Goal: Task Accomplishment & Management: Use online tool/utility

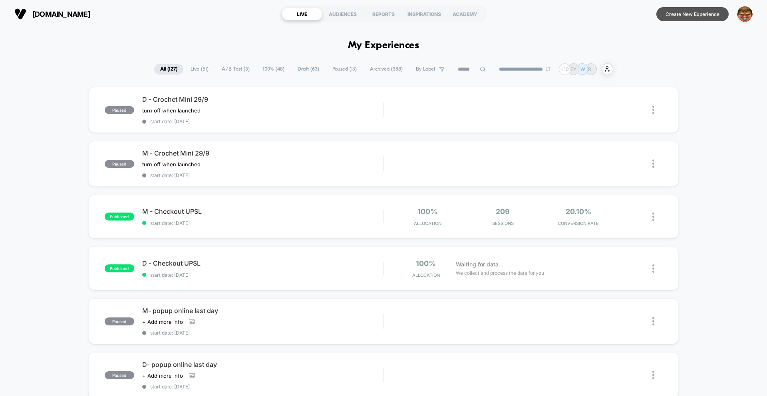
click at [690, 17] on button "Create New Experience" at bounding box center [692, 14] width 72 height 14
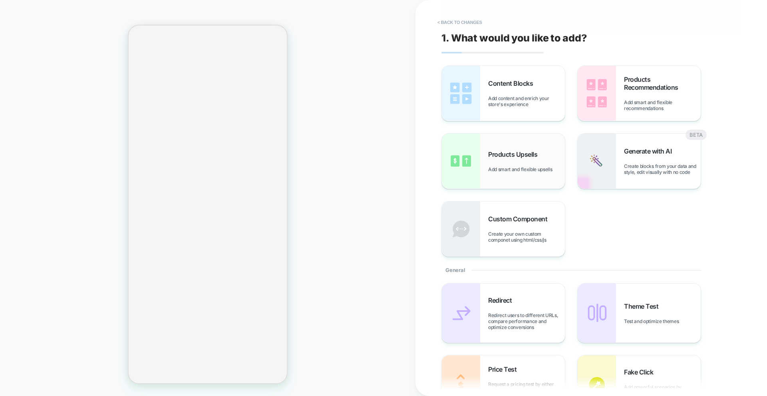
click at [480, 170] on div "Products Upsells Add smart and flexible upsells" at bounding box center [503, 161] width 123 height 55
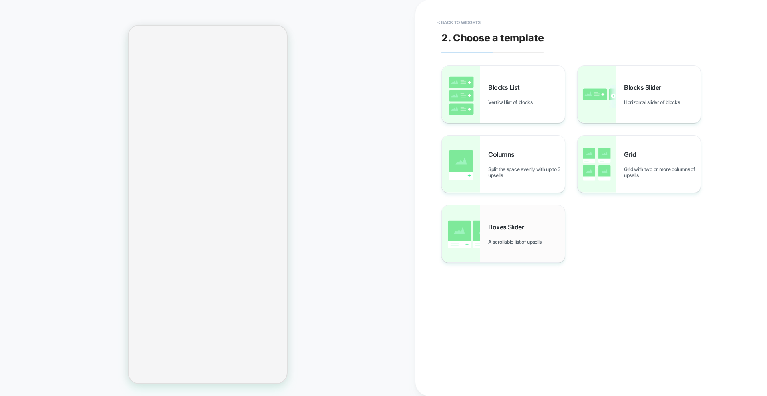
click at [490, 234] on div "Boxes Slider A scrollable list of upsells" at bounding box center [526, 234] width 77 height 22
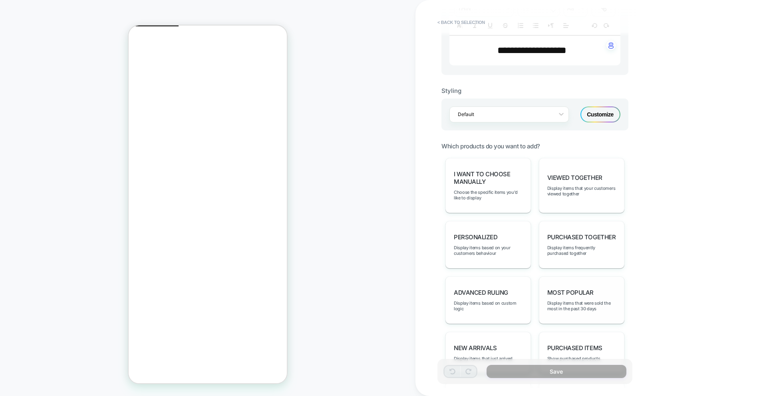
scroll to position [176, 0]
click at [580, 277] on div "Most Popular Display items that were sold the most in the past 30 days" at bounding box center [581, 301] width 85 height 48
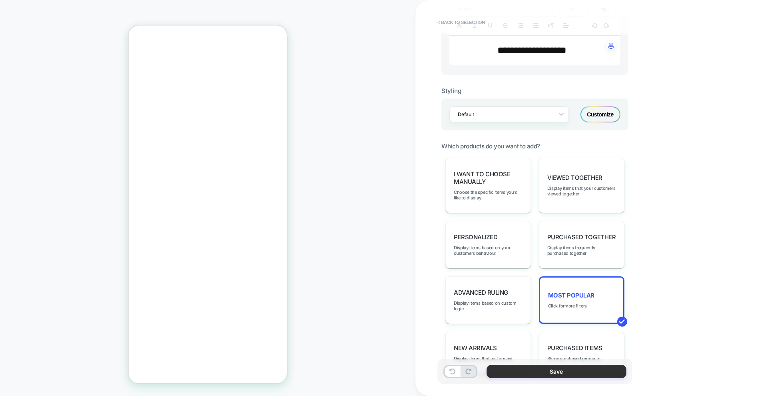
click at [543, 371] on button "Save" at bounding box center [556, 371] width 140 height 13
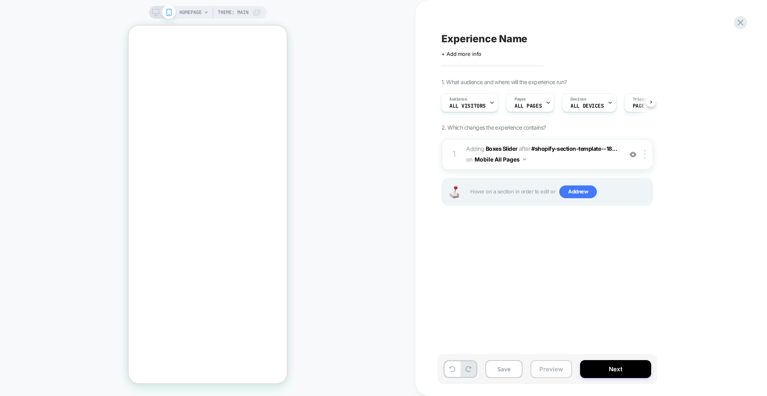
scroll to position [0, 0]
click at [553, 368] on button "Preview" at bounding box center [551, 370] width 42 height 18
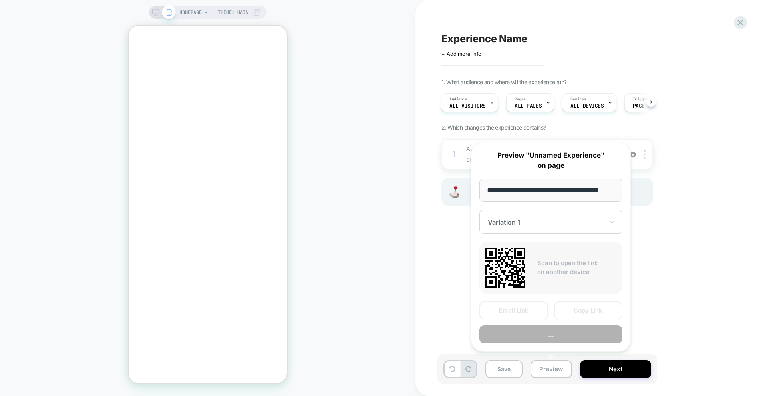
scroll to position [0, 10]
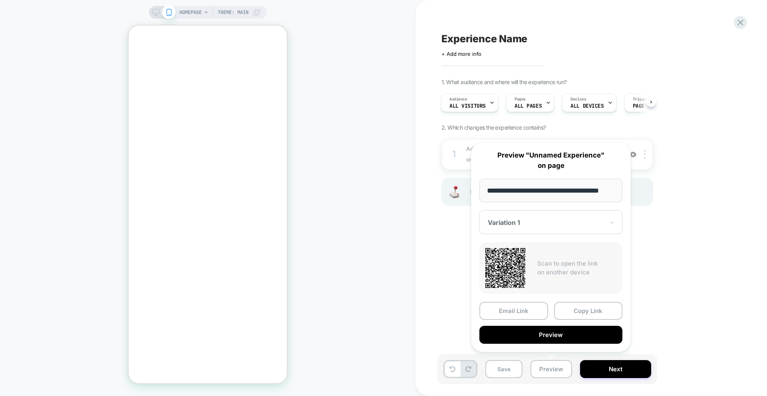
click at [558, 335] on button "Preview" at bounding box center [550, 335] width 143 height 18
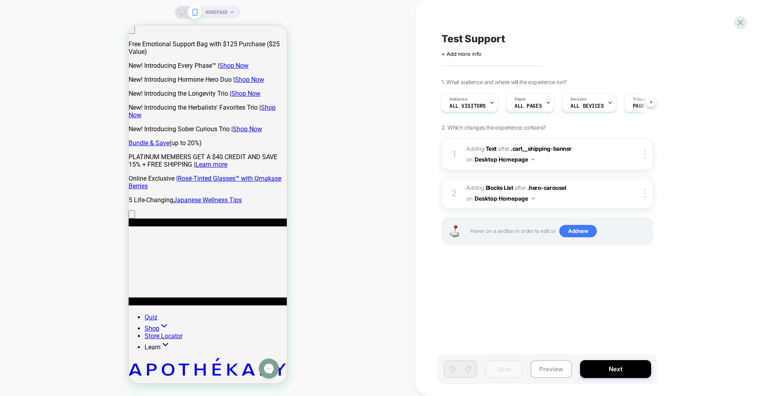
drag, startPoint x: 467, startPoint y: 208, endPoint x: 338, endPoint y: 248, distance: 135.5
click at [466, 208] on div "2 #_loomi_addon_1759909555602 Adding Blocks List AFTER .hero-carousel .hero-car…" at bounding box center [547, 193] width 212 height 31
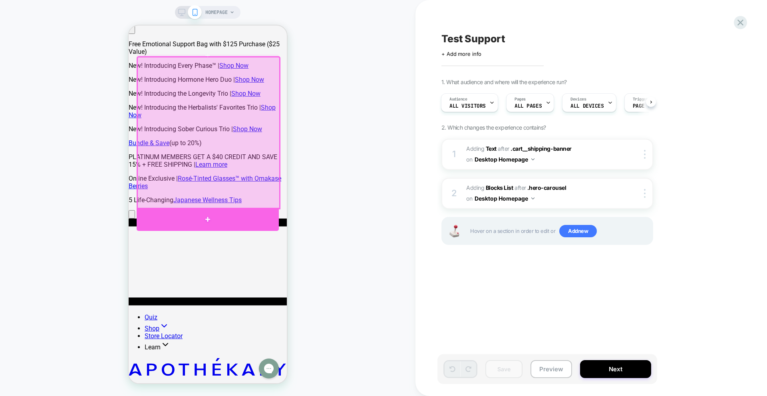
click at [228, 223] on div at bounding box center [208, 219] width 142 height 23
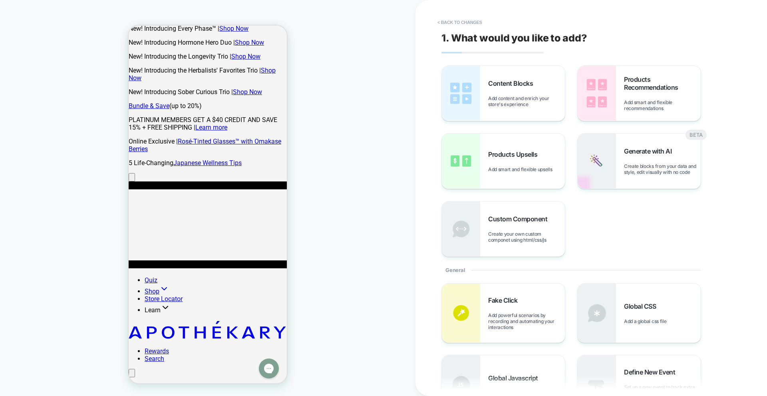
scroll to position [38, 0]
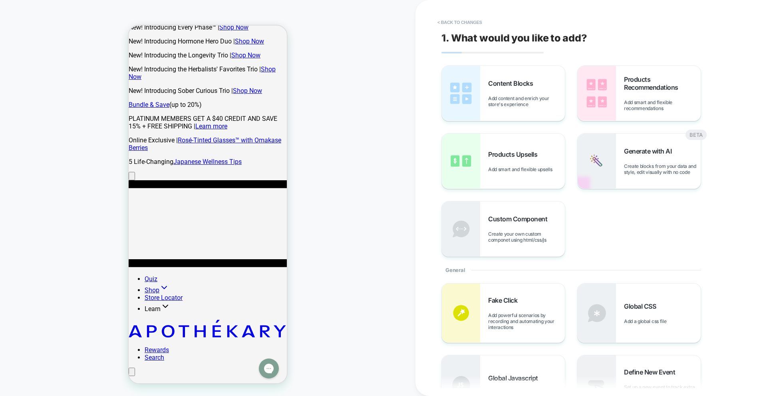
drag, startPoint x: 517, startPoint y: 148, endPoint x: 431, endPoint y: 156, distance: 85.8
click at [516, 148] on div "Products Upsells Add smart and flexible upsells" at bounding box center [503, 161] width 123 height 55
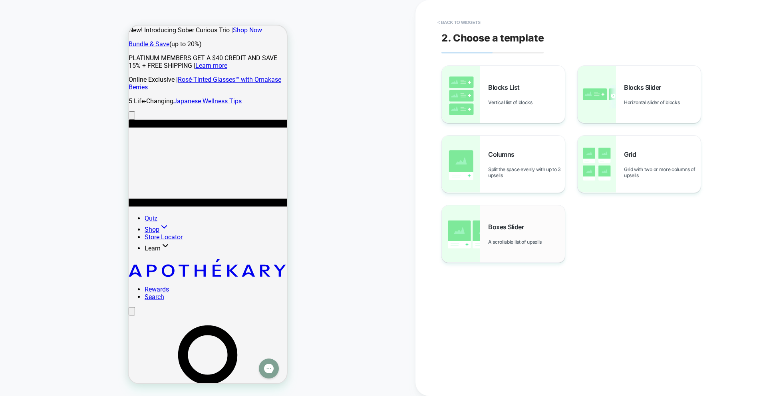
scroll to position [107, 0]
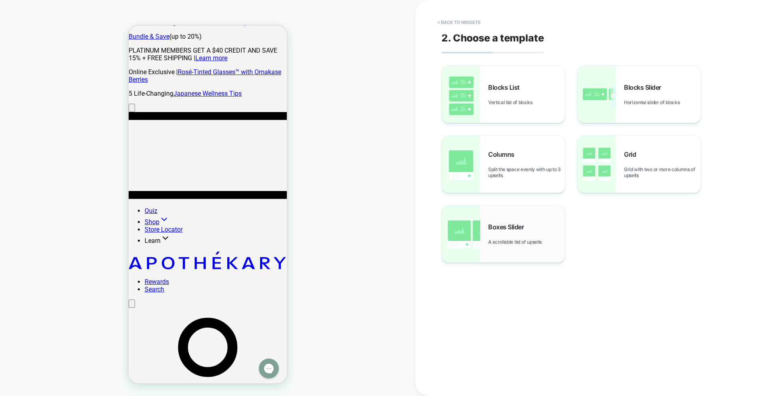
click at [520, 242] on span "A scrollable list of upsells" at bounding box center [516, 242] width 57 height 6
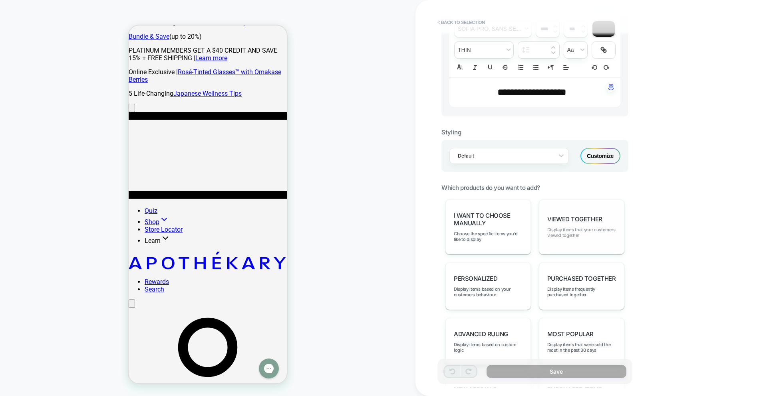
scroll to position [286, 0]
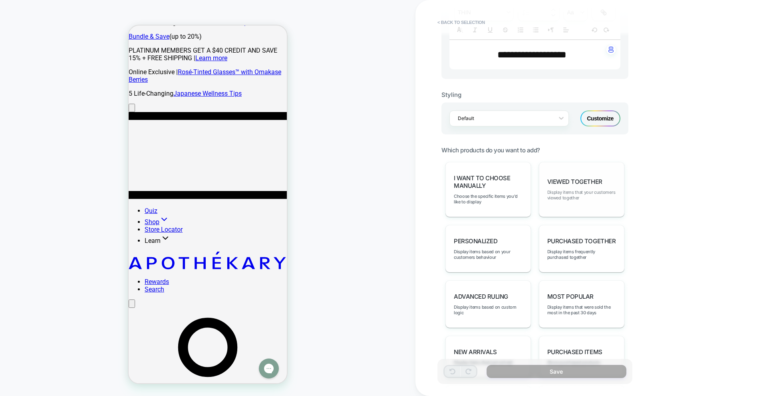
click at [583, 295] on span "Most Popular" at bounding box center [570, 297] width 46 height 8
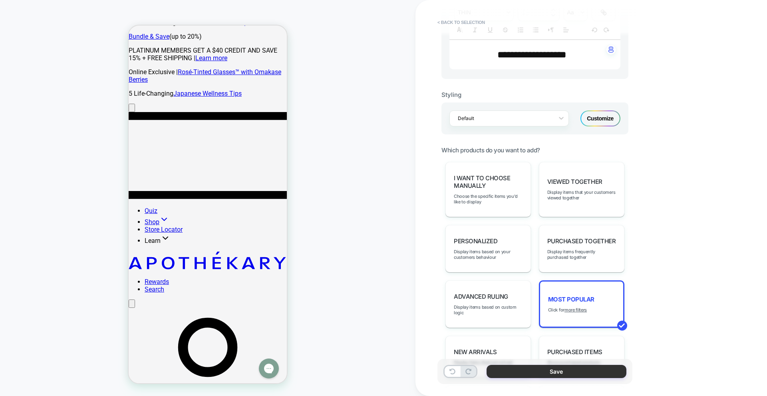
click at [572, 371] on button "Save" at bounding box center [556, 371] width 140 height 13
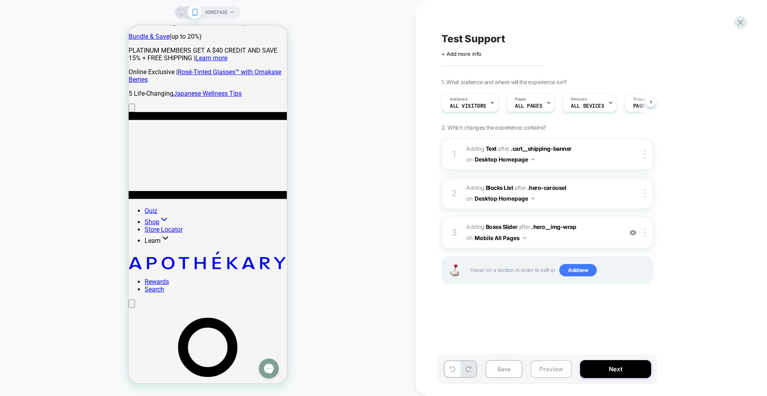
scroll to position [0, 0]
click at [547, 364] on button "Preview" at bounding box center [551, 370] width 42 height 18
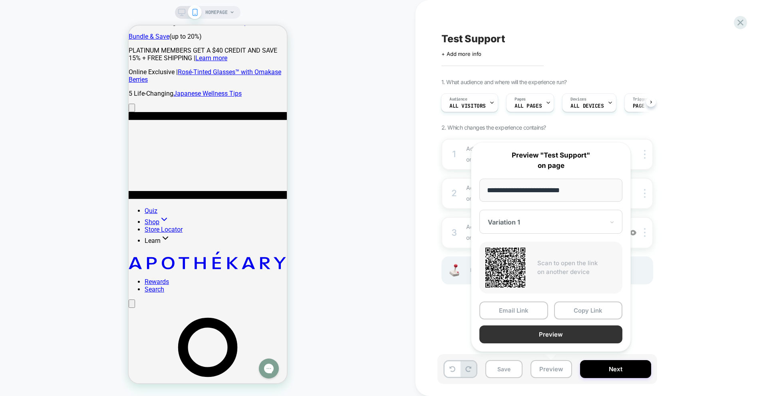
click at [530, 332] on button "Preview" at bounding box center [550, 335] width 143 height 18
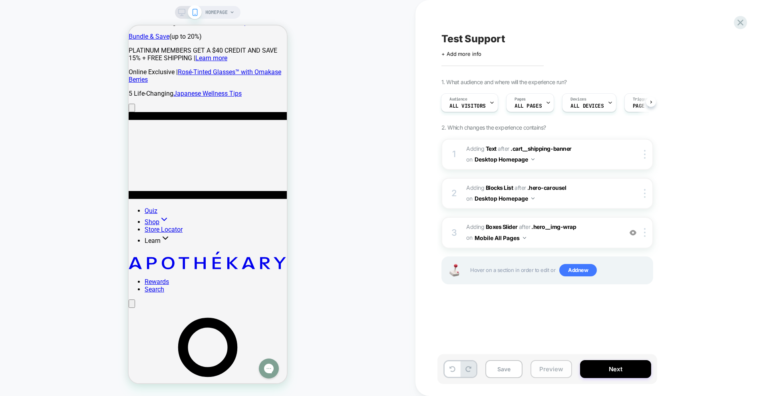
click at [561, 372] on button "Preview" at bounding box center [551, 370] width 42 height 18
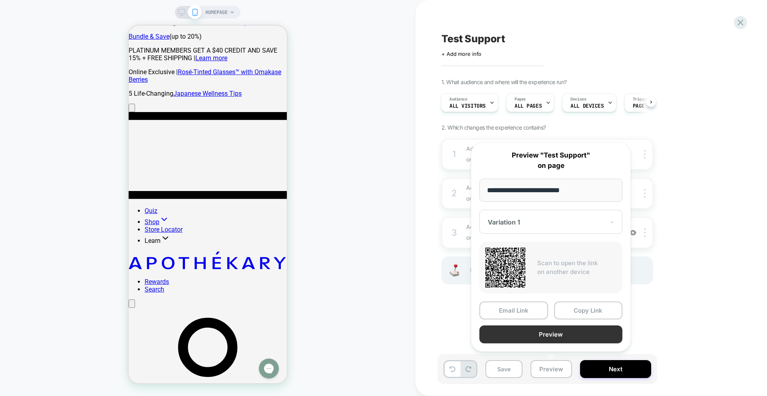
click at [558, 339] on button "Preview" at bounding box center [550, 335] width 143 height 18
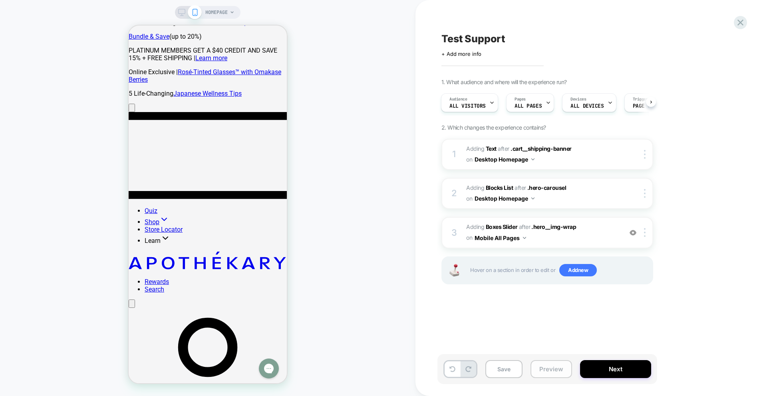
click at [546, 367] on button "Preview" at bounding box center [551, 370] width 42 height 18
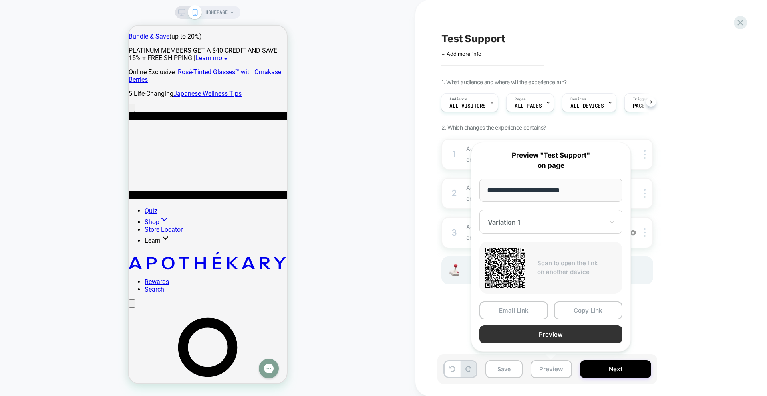
click at [537, 334] on button "Preview" at bounding box center [550, 335] width 143 height 18
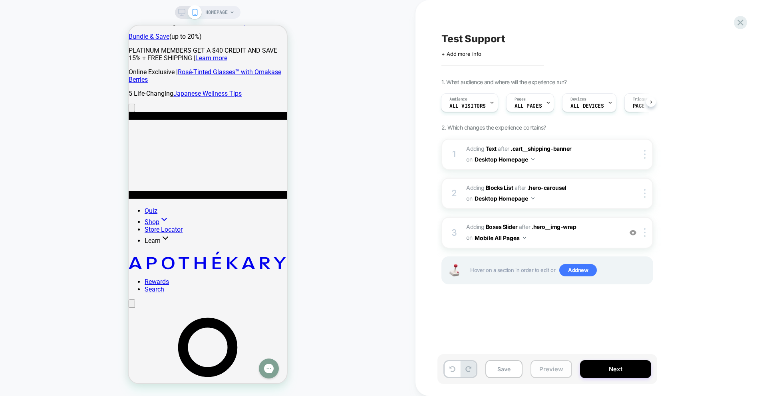
click at [561, 373] on button "Preview" at bounding box center [551, 370] width 42 height 18
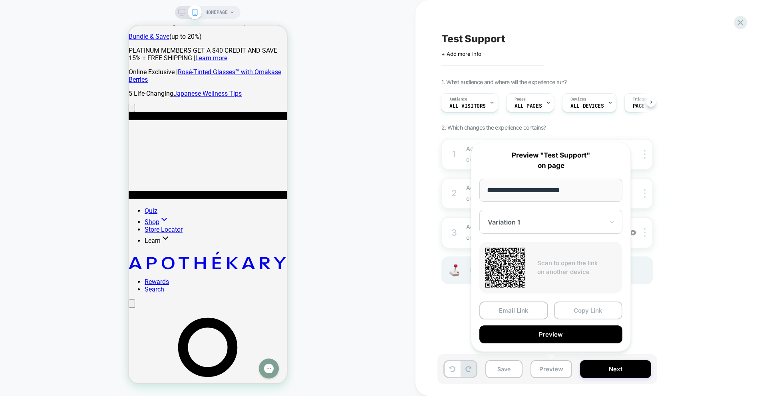
click at [582, 308] on button "Copy Link" at bounding box center [588, 311] width 69 height 18
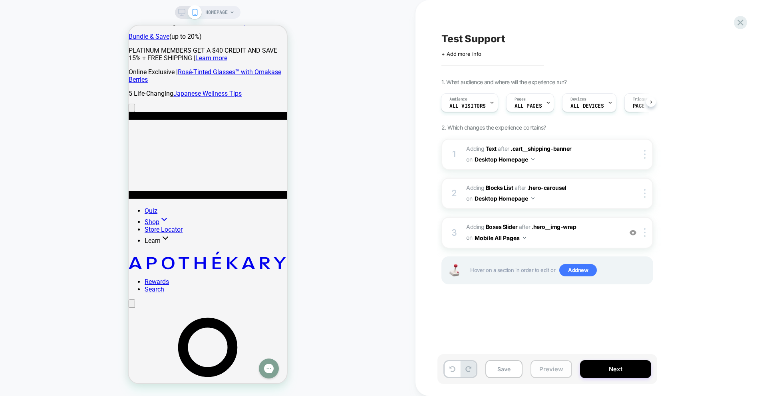
click at [550, 371] on button "Preview" at bounding box center [551, 370] width 42 height 18
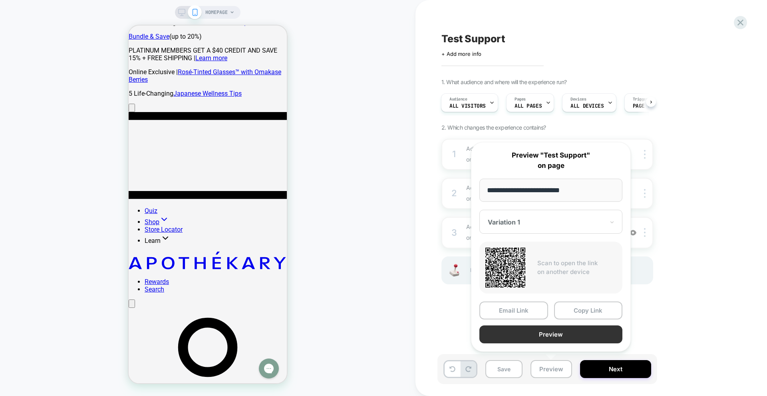
click at [545, 337] on button "Preview" at bounding box center [550, 335] width 143 height 18
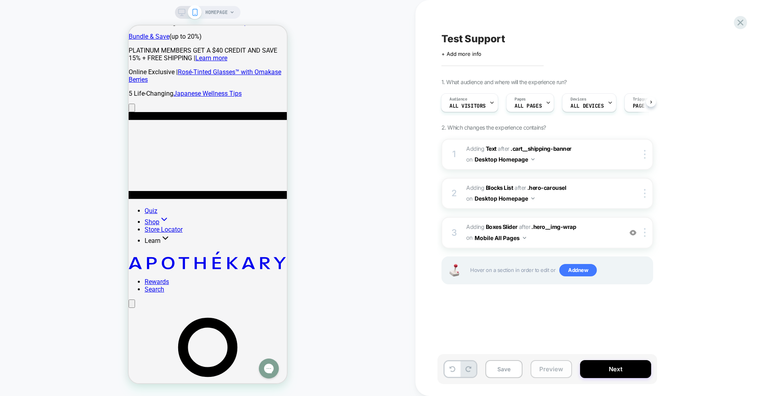
click at [542, 376] on button "Preview" at bounding box center [551, 370] width 42 height 18
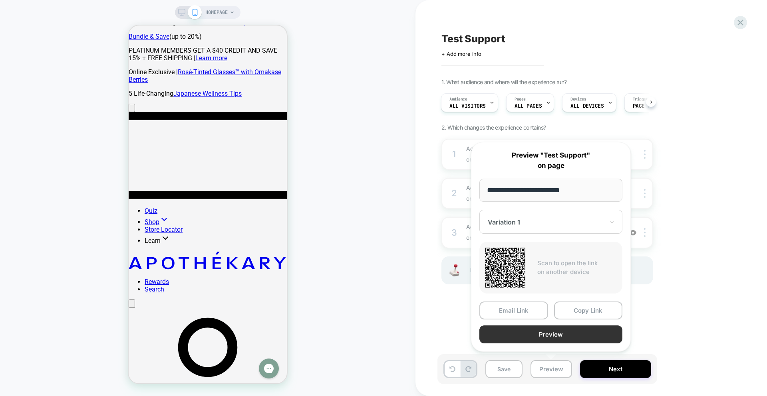
click at [540, 343] on button "Preview" at bounding box center [550, 335] width 143 height 18
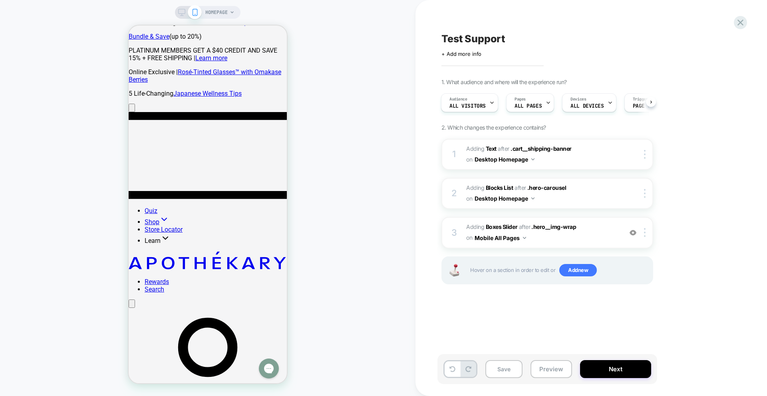
click at [383, 141] on div "HOMEPAGE" at bounding box center [207, 198] width 415 height 380
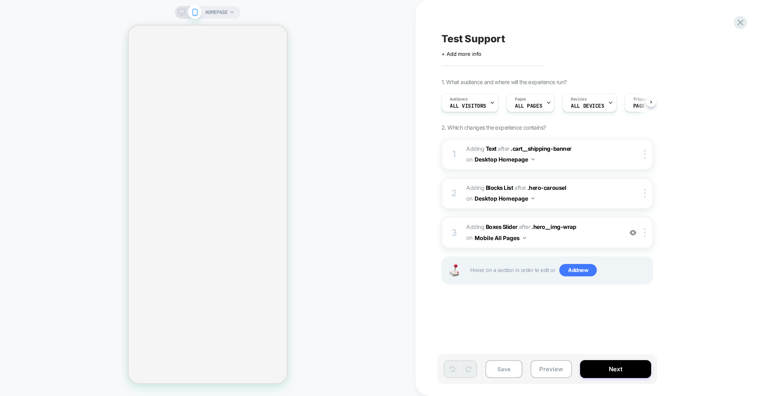
scroll to position [0, 0]
click at [552, 371] on button "Preview" at bounding box center [551, 370] width 42 height 18
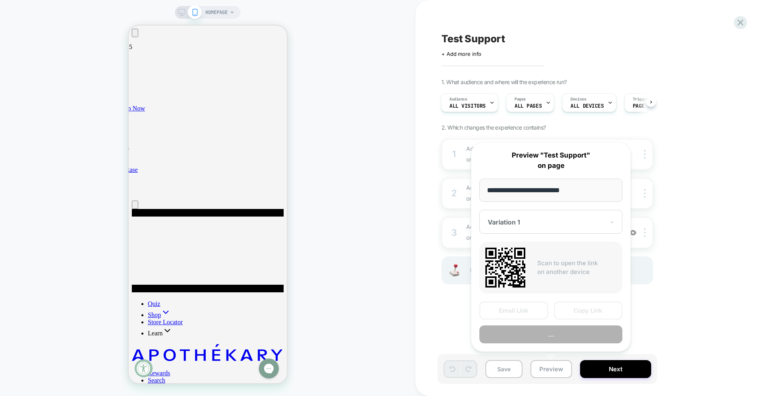
scroll to position [0, 0]
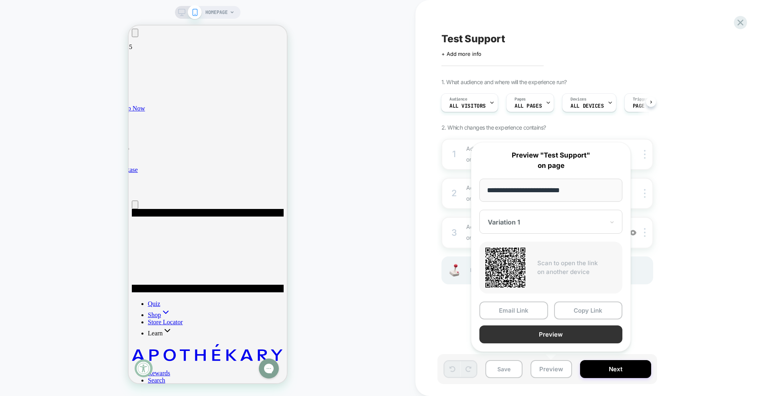
click at [544, 337] on button "Preview" at bounding box center [550, 335] width 143 height 18
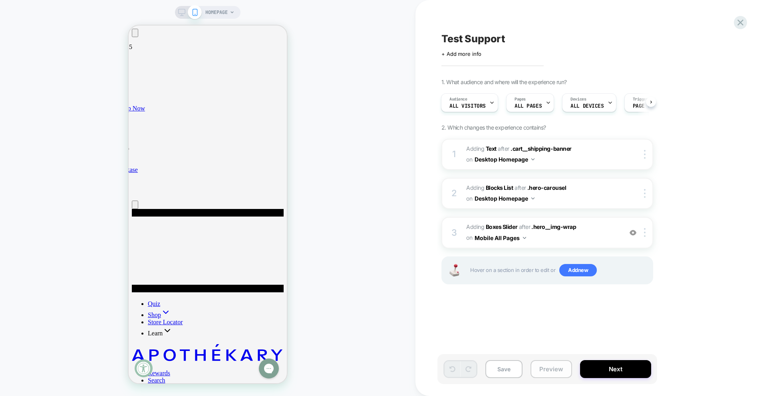
click at [552, 367] on button "Preview" at bounding box center [551, 370] width 42 height 18
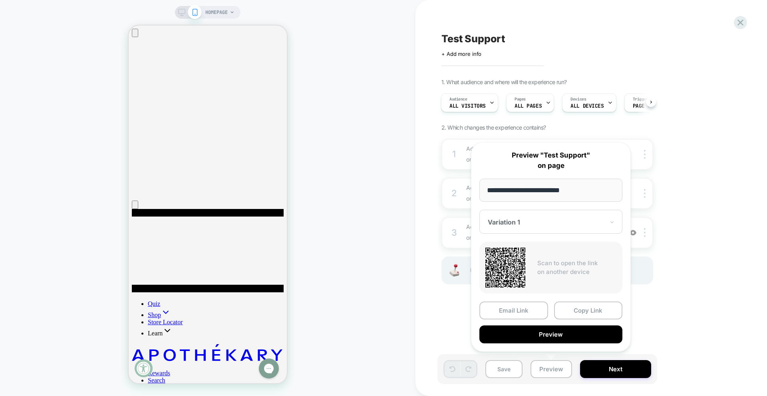
click at [578, 314] on button "Copy Link" at bounding box center [588, 311] width 69 height 18
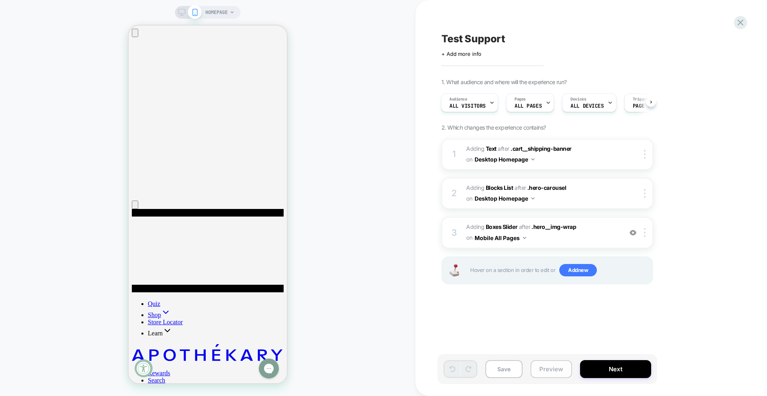
click at [546, 367] on button "Preview" at bounding box center [551, 370] width 42 height 18
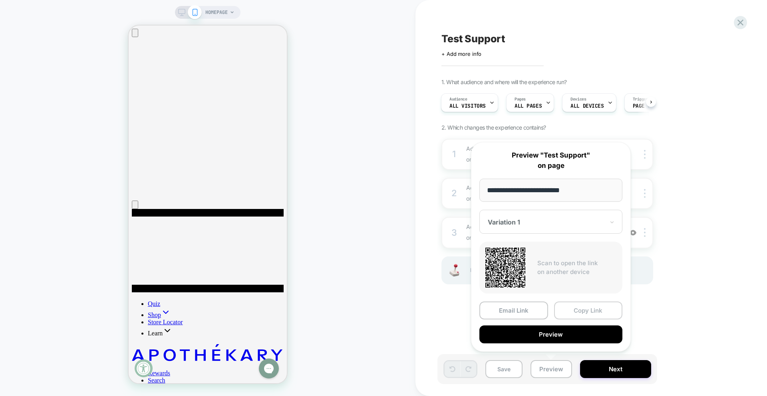
click at [580, 313] on button "Copy Link" at bounding box center [588, 311] width 69 height 18
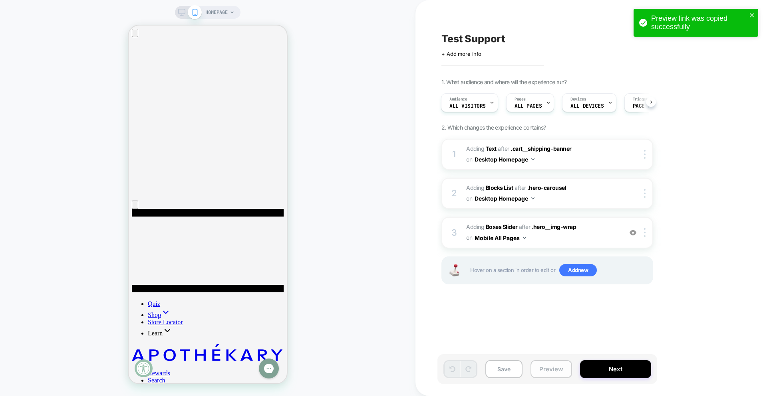
click at [555, 368] on button "Preview" at bounding box center [551, 370] width 42 height 18
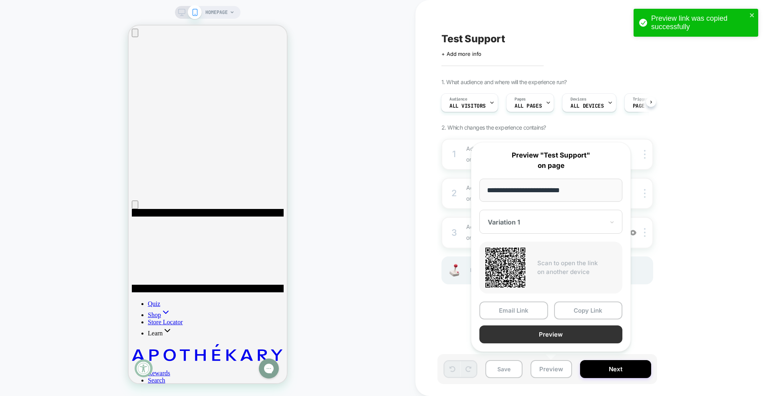
click at [550, 336] on button "Preview" at bounding box center [550, 335] width 143 height 18
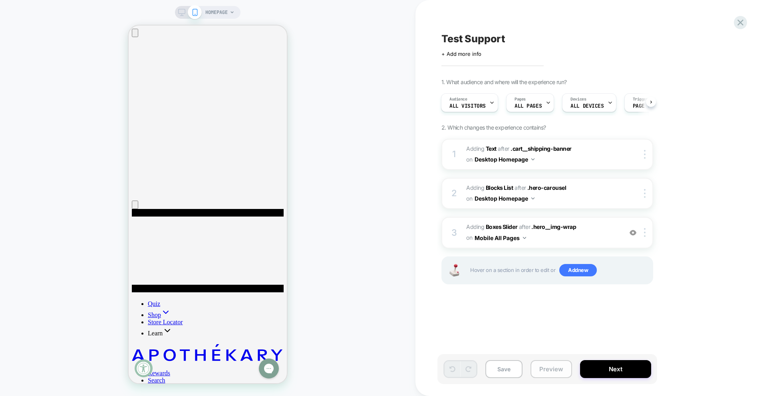
click at [551, 365] on button "Preview" at bounding box center [551, 370] width 42 height 18
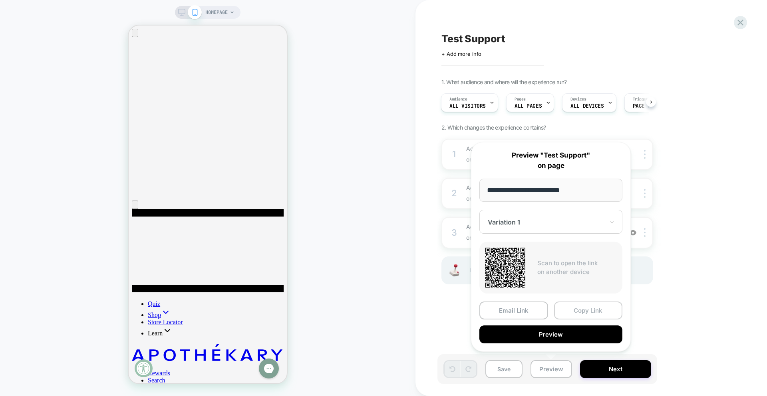
click at [575, 315] on button "Copy Link" at bounding box center [588, 311] width 69 height 18
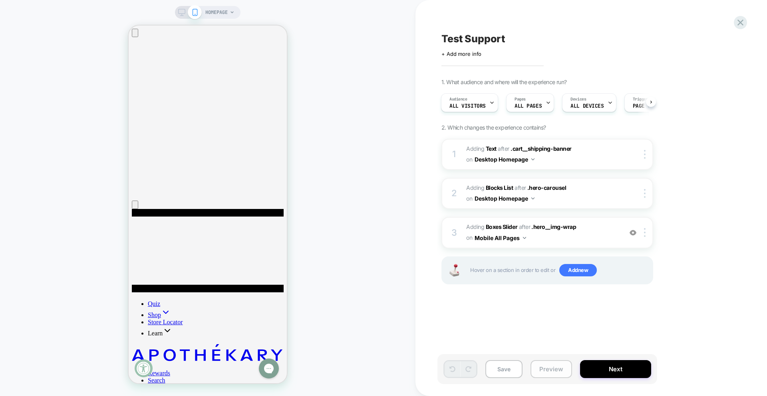
click at [545, 370] on button "Preview" at bounding box center [551, 370] width 42 height 18
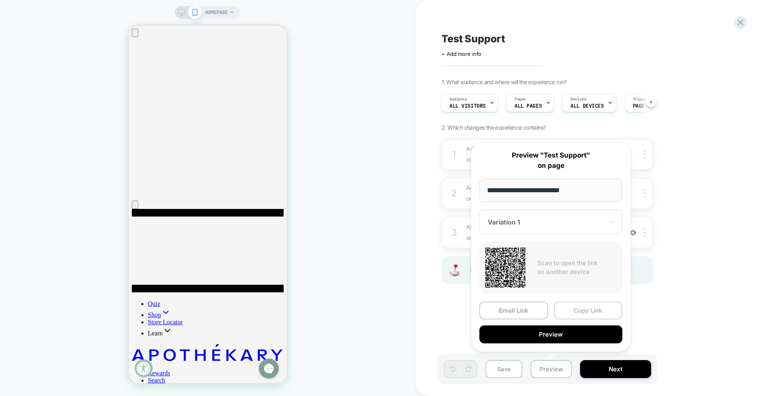
click at [576, 313] on button "Copy Link" at bounding box center [588, 311] width 69 height 18
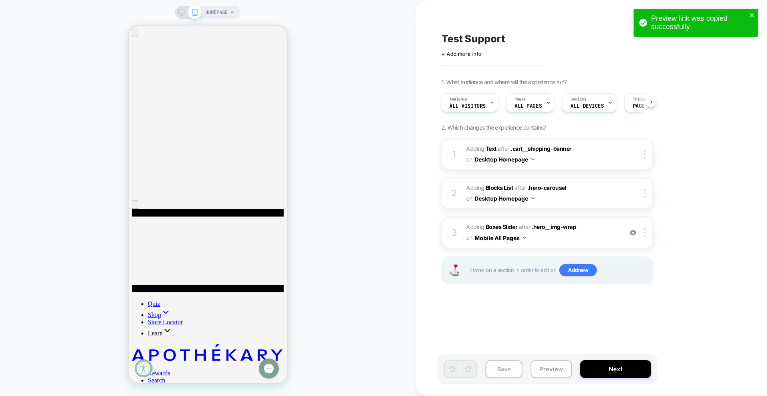
click at [337, 181] on div "HOMEPAGE" at bounding box center [207, 198] width 415 height 380
click at [544, 370] on button "Preview" at bounding box center [551, 370] width 42 height 18
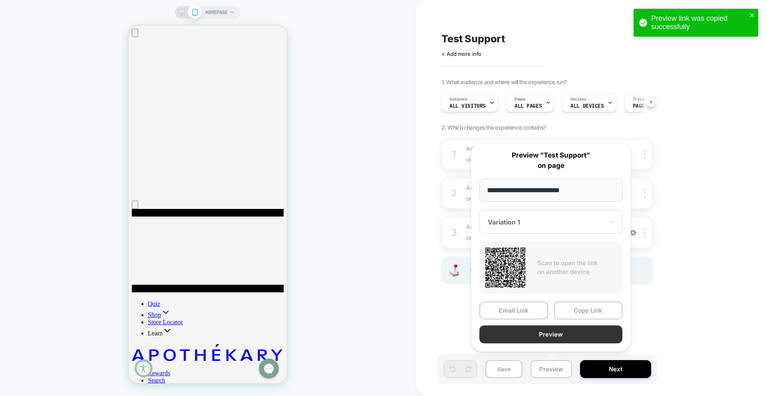
click at [554, 335] on button "Preview" at bounding box center [550, 335] width 143 height 18
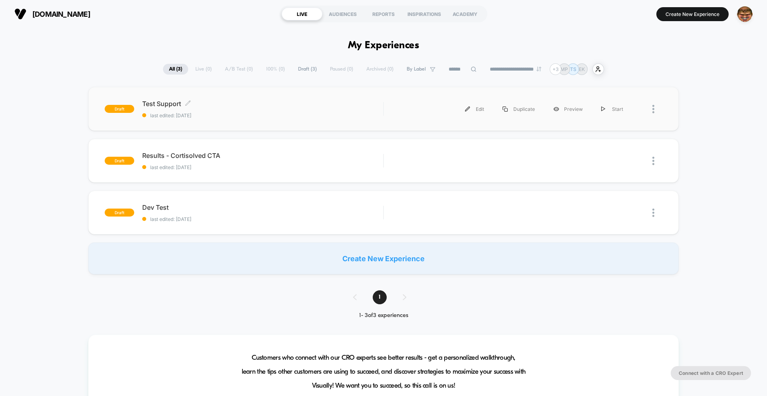
click at [254, 106] on span "Test Support Click to edit experience details" at bounding box center [262, 104] width 241 height 8
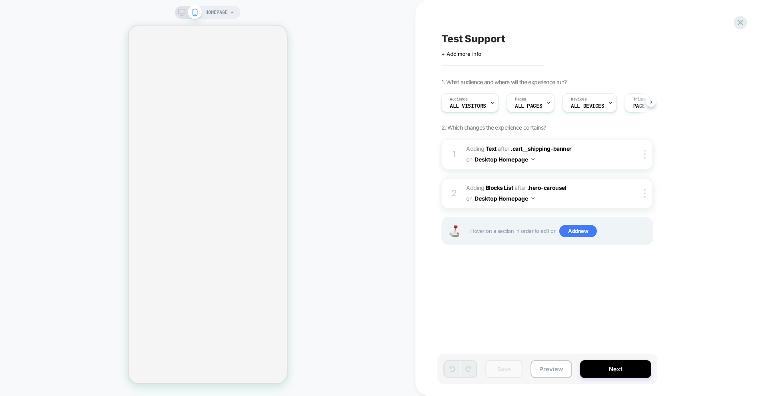
scroll to position [0, 0]
click at [563, 372] on button "Preview" at bounding box center [551, 370] width 42 height 18
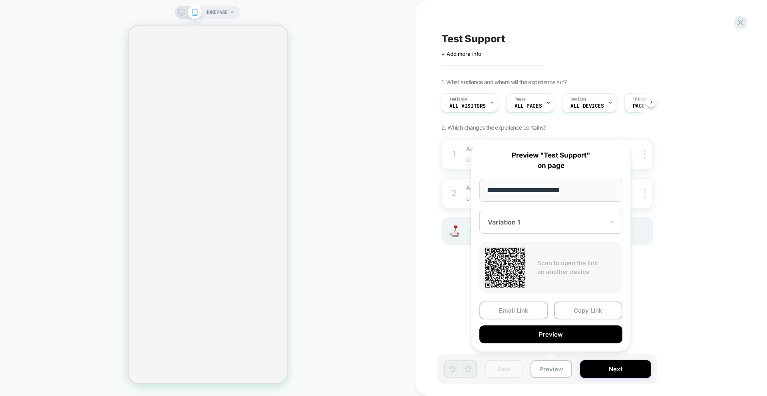
click at [551, 338] on button "Preview" at bounding box center [550, 335] width 143 height 18
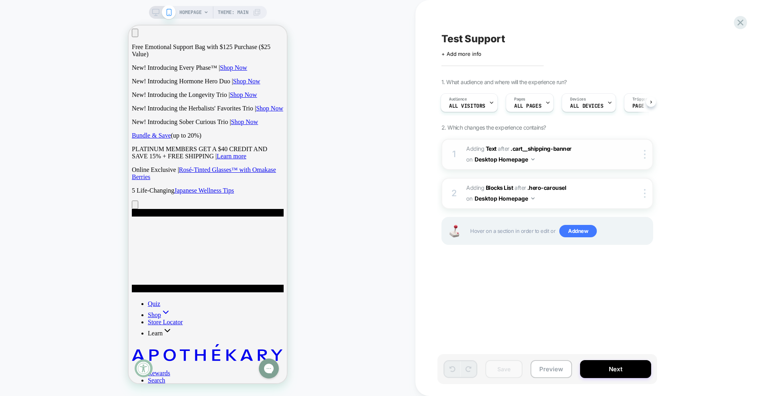
drag, startPoint x: 586, startPoint y: 196, endPoint x: 530, endPoint y: 162, distance: 65.7
click at [585, 196] on span "#_loomi_addon_1759909555602 Adding Blocks List AFTER .hero-carousel .hero-carou…" at bounding box center [542, 194] width 152 height 22
click at [463, 194] on div "2 #_loomi_addon_1759909555602 Adding Blocks List AFTER .hero-carousel .hero-car…" at bounding box center [547, 193] width 212 height 31
click at [468, 193] on div "on Desktop Homepage" at bounding box center [500, 199] width 68 height 12
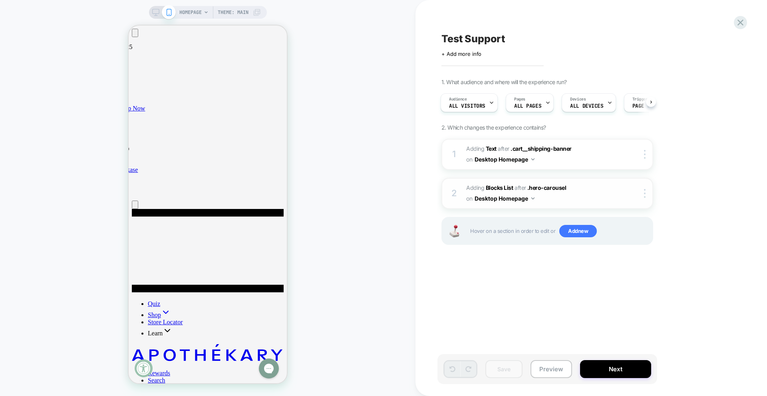
click at [515, 200] on button "Desktop Homepage" at bounding box center [504, 199] width 60 height 12
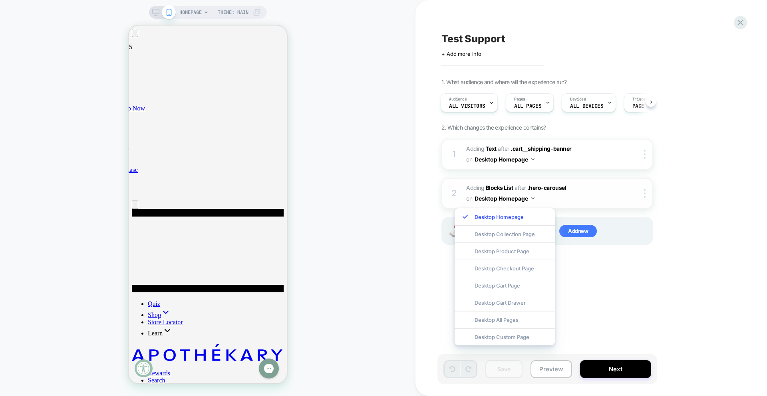
click at [638, 202] on div "2 #_loomi_addon_1759909555602 Adding Blocks List AFTER .hero-carousel .hero-car…" at bounding box center [547, 193] width 212 height 31
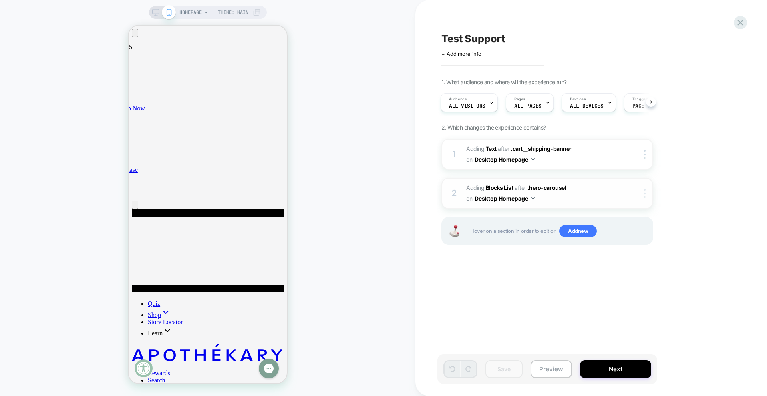
click at [648, 192] on div at bounding box center [645, 193] width 13 height 9
click at [646, 196] on div at bounding box center [645, 193] width 13 height 9
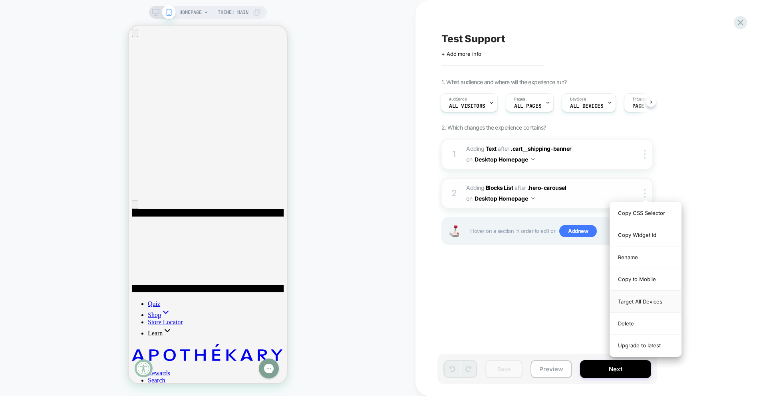
click at [630, 306] on div "Target All Devices" at bounding box center [645, 302] width 71 height 22
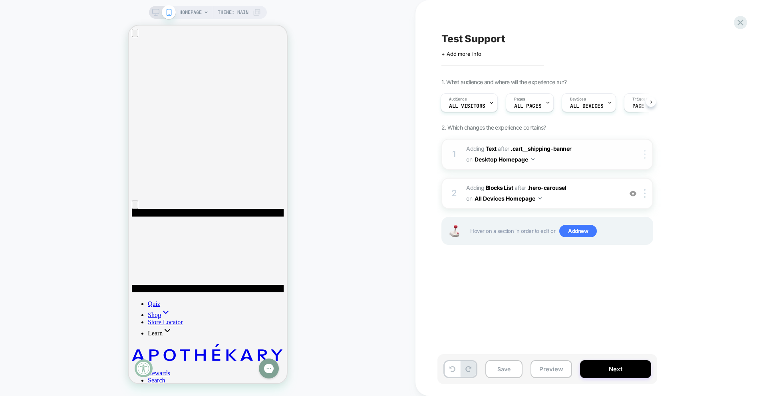
click at [647, 155] on div at bounding box center [645, 154] width 13 height 9
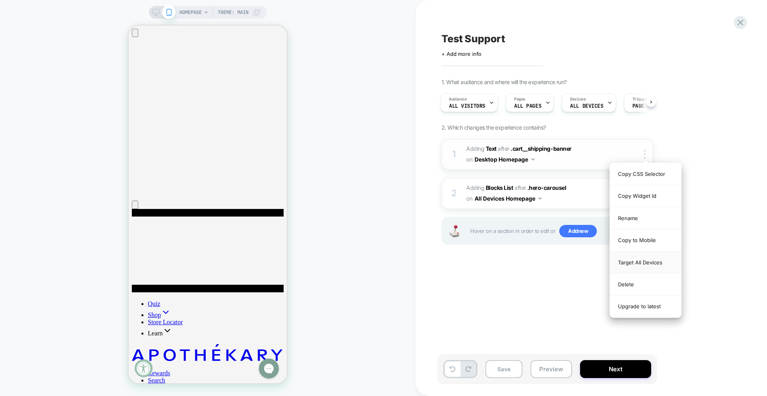
click at [638, 261] on div "Target All Devices" at bounding box center [645, 263] width 71 height 22
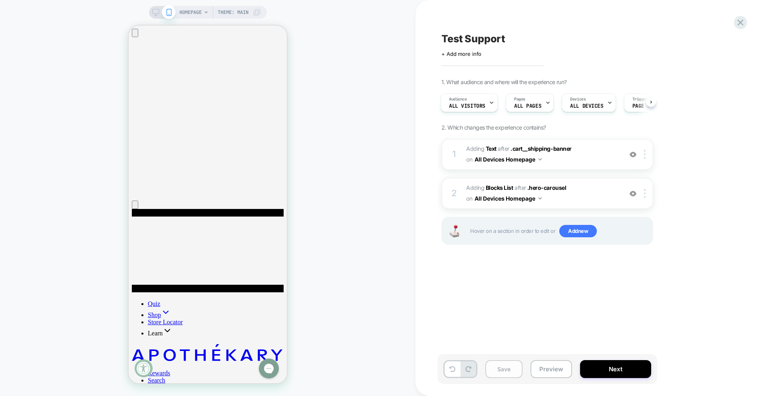
click at [510, 366] on button "Save" at bounding box center [503, 370] width 37 height 18
click at [549, 371] on button "Preview" at bounding box center [551, 370] width 42 height 18
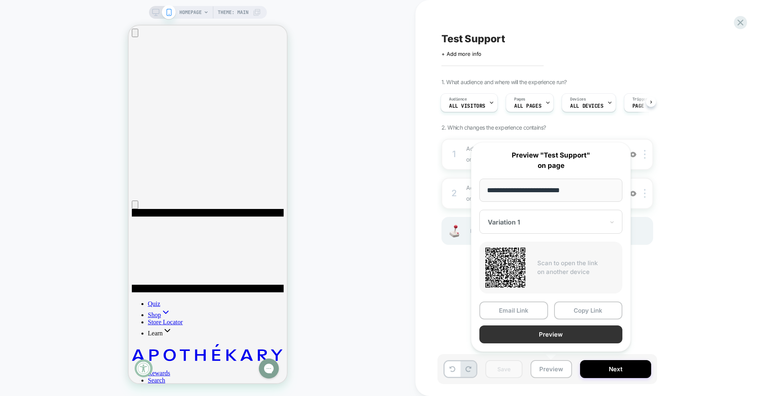
click at [545, 334] on button "Preview" at bounding box center [550, 335] width 143 height 18
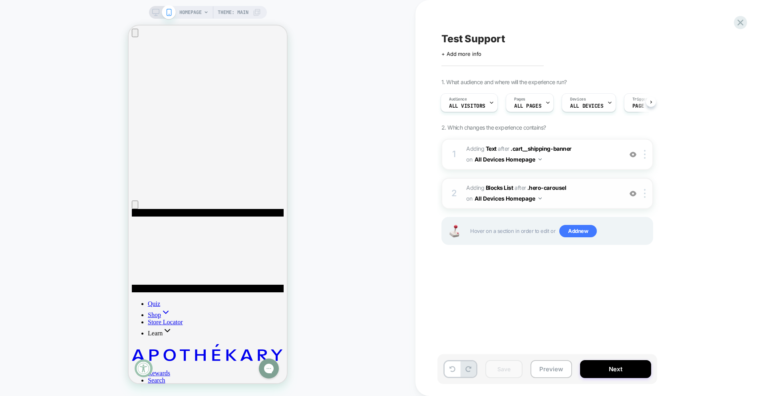
click at [578, 203] on span "#_loomi_addon_1759909555602 Adding Blocks List AFTER .hero-carousel .hero-carou…" at bounding box center [542, 194] width 152 height 22
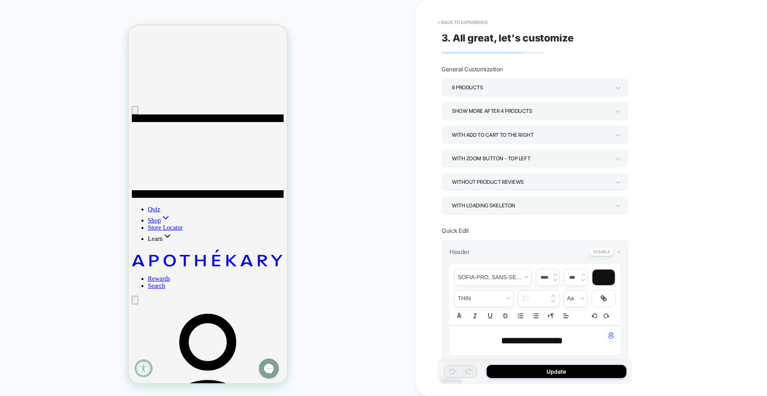
scroll to position [129, 0]
